Goal: Transaction & Acquisition: Purchase product/service

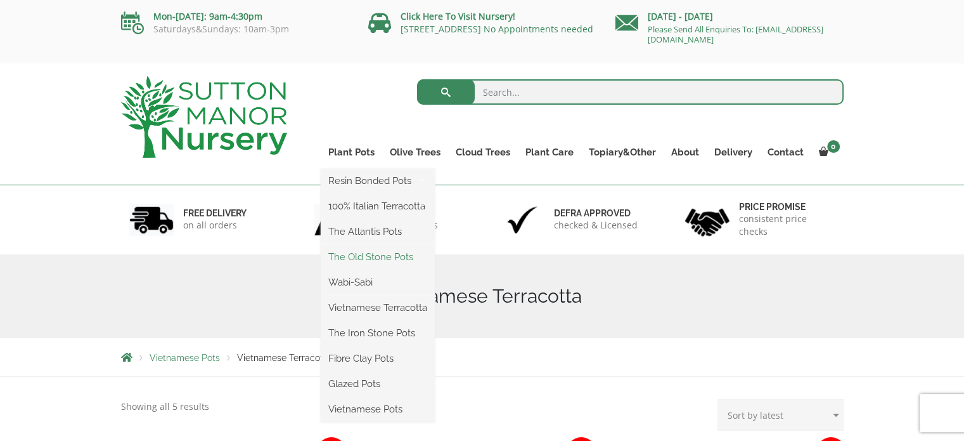
click at [401, 254] on link "The Old Stone Pots" at bounding box center [378, 256] width 114 height 19
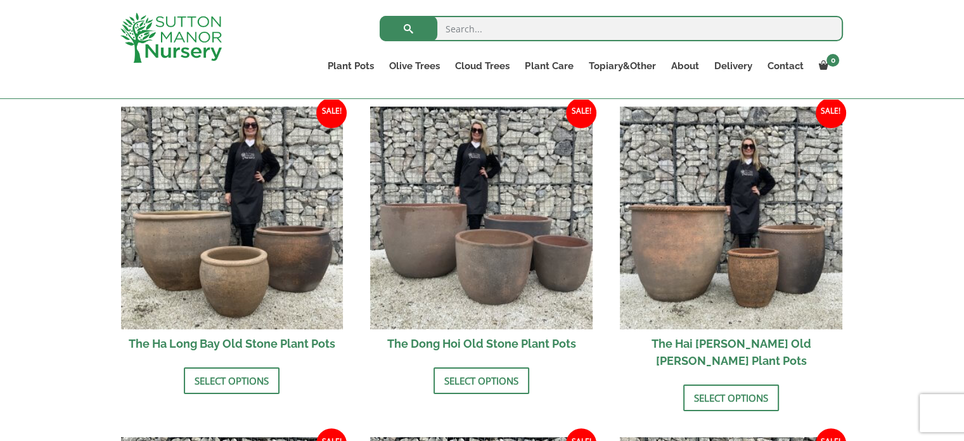
scroll to position [440, 0]
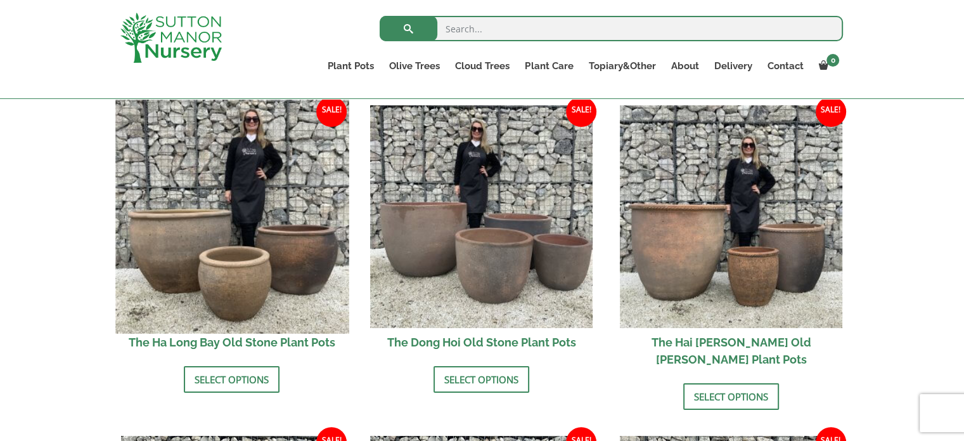
click at [191, 256] on img at bounding box center [231, 216] width 233 height 233
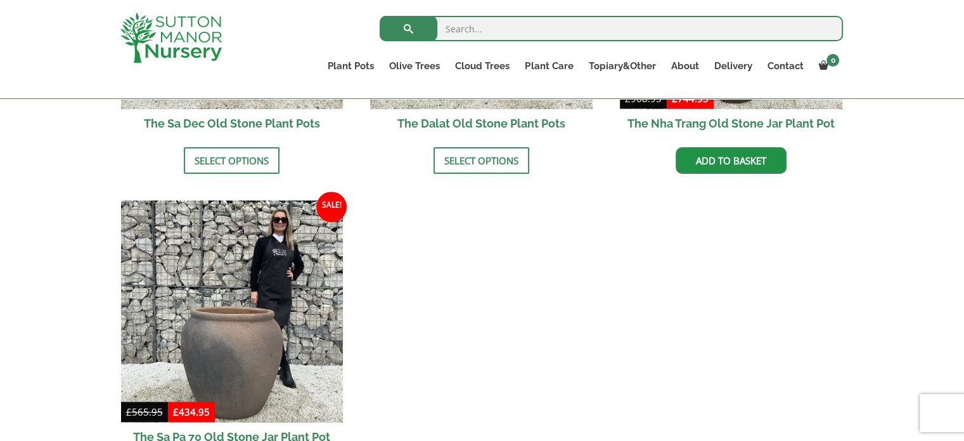
scroll to position [763, 0]
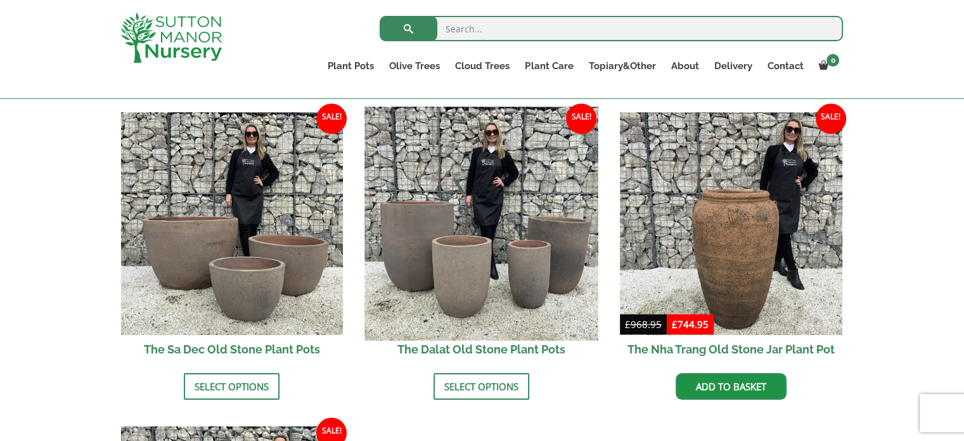
click at [431, 266] on img at bounding box center [481, 223] width 233 height 233
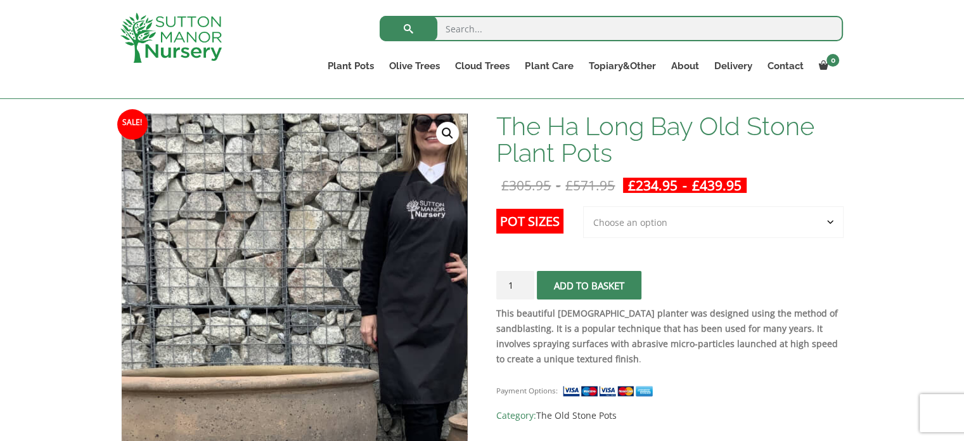
scroll to position [177, 0]
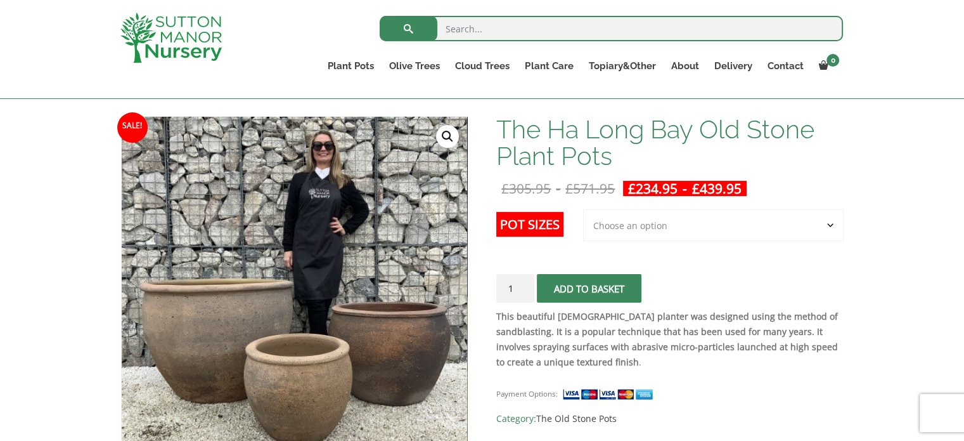
click at [633, 224] on select "Choose an option 3rd to Largest Pot In The Picture 2nd to Largest Pot In The Pi…" at bounding box center [713, 225] width 261 height 32
click at [584, 209] on select "Choose an option 3rd to Largest Pot In The Picture 2nd to Largest Pot In The Pi…" at bounding box center [713, 225] width 261 height 32
select select "2nd to Largest Pot In The Picture"
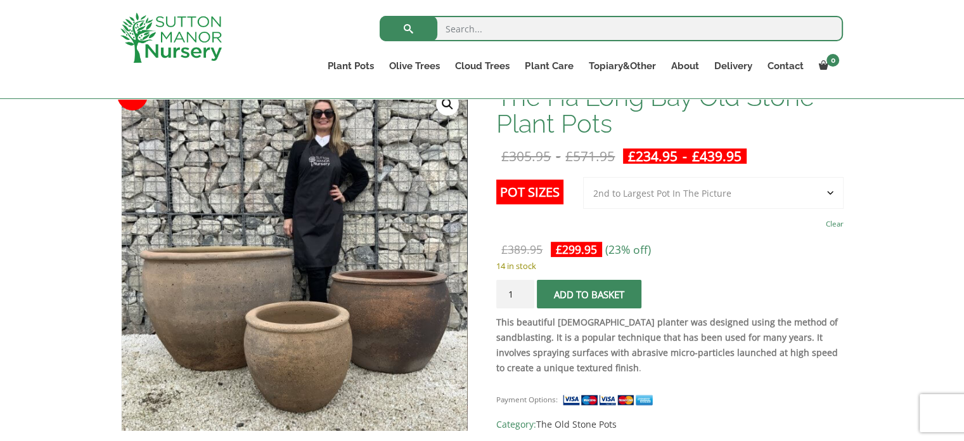
scroll to position [0, 0]
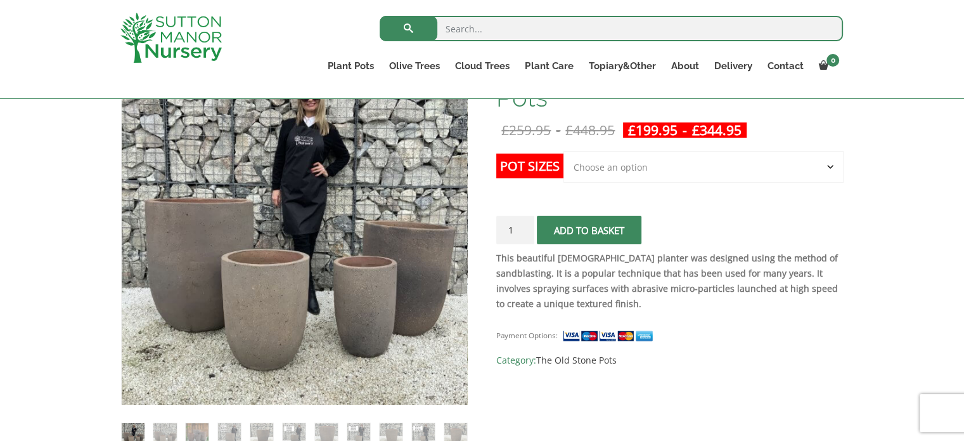
scroll to position [235, 0]
click at [838, 173] on select "Choose an option Click here to buy the 4th to Largest Pot In The Picture Click …" at bounding box center [704, 168] width 280 height 32
click at [564, 152] on select "Choose an option Click here to buy the 4th to Largest Pot In The Picture Click …" at bounding box center [704, 168] width 280 height 32
select select "Click here to buy the 3rd to Largest Pot In The Picture"
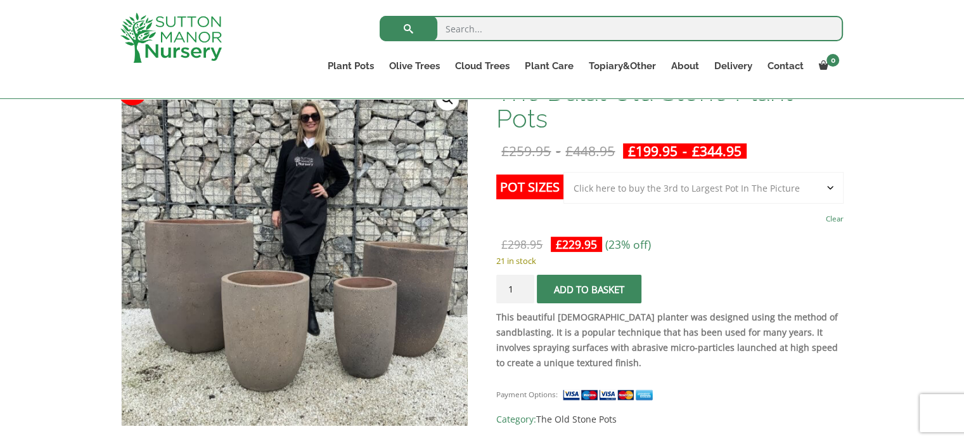
scroll to position [217, 0]
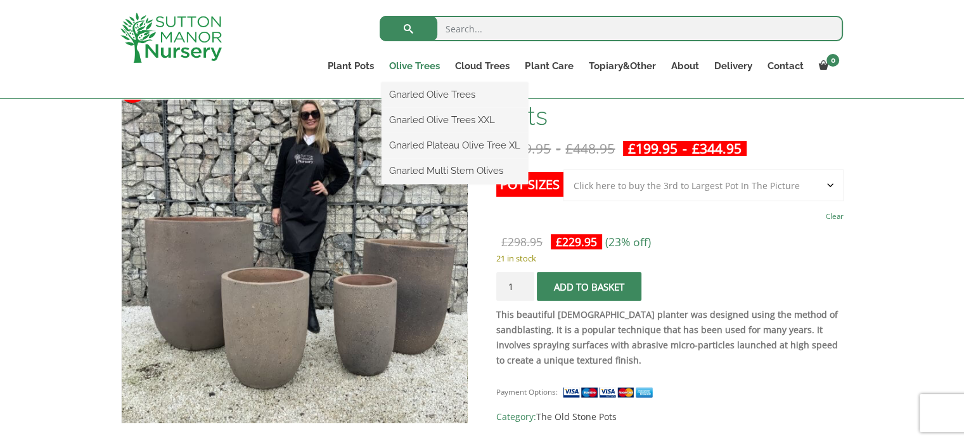
click at [406, 65] on link "Olive Trees" at bounding box center [415, 66] width 66 height 18
